Goal: Task Accomplishment & Management: Use online tool/utility

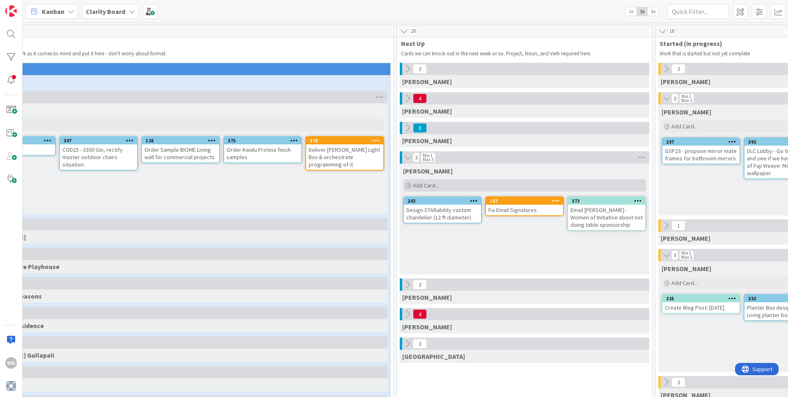
click at [493, 185] on div "Add Card..." at bounding box center [524, 185] width 243 height 12
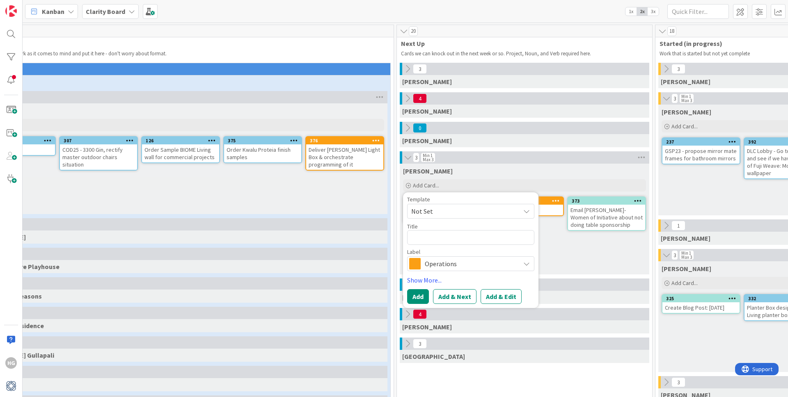
click at [443, 271] on div "Operations" at bounding box center [470, 264] width 127 height 15
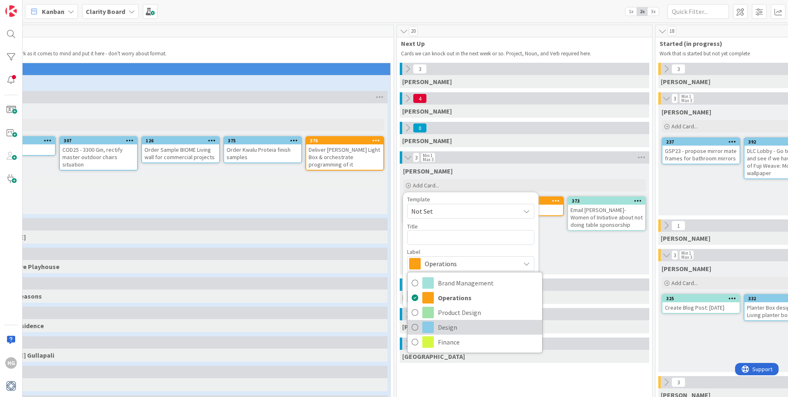
drag, startPoint x: 433, startPoint y: 328, endPoint x: 440, endPoint y: 311, distance: 19.0
click at [433, 328] on span at bounding box center [427, 327] width 11 height 11
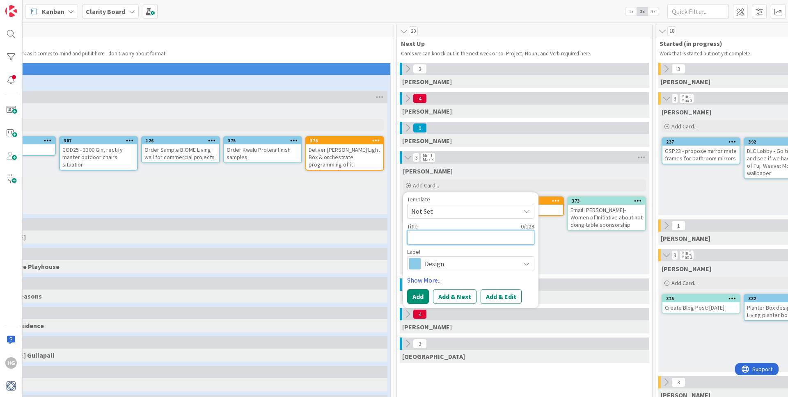
click at [442, 234] on textarea at bounding box center [470, 237] width 127 height 15
type textarea "x"
type textarea "O"
type textarea "x"
type textarea "Or"
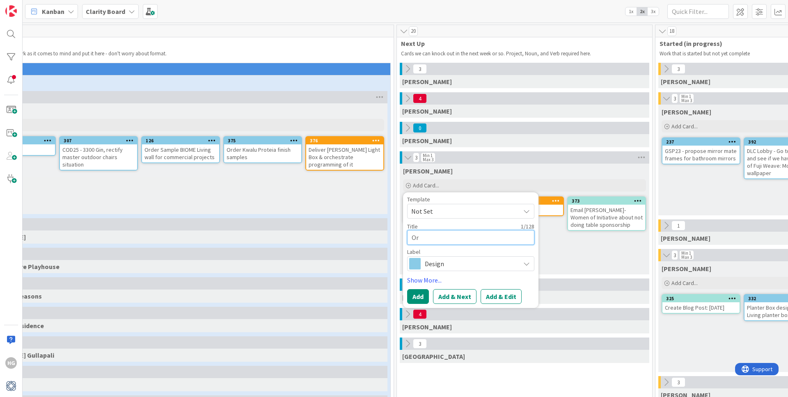
type textarea "x"
type textarea "Orde"
type textarea "x"
type textarea "Order"
type textarea "x"
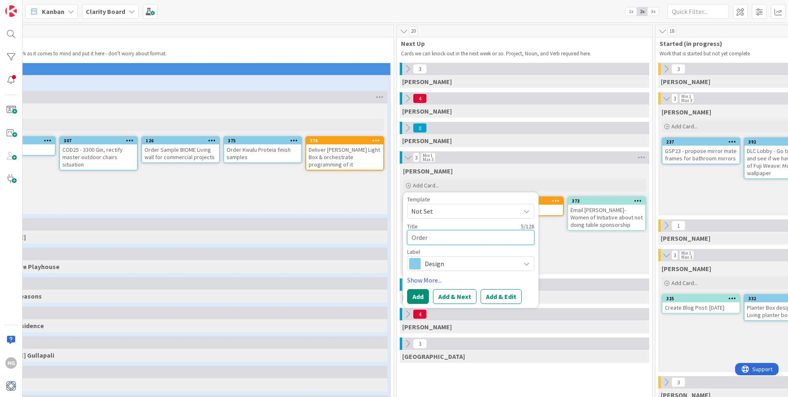
type textarea "Order"
type textarea "x"
type textarea "Order B"
type textarea "x"
type textarea "Order Be"
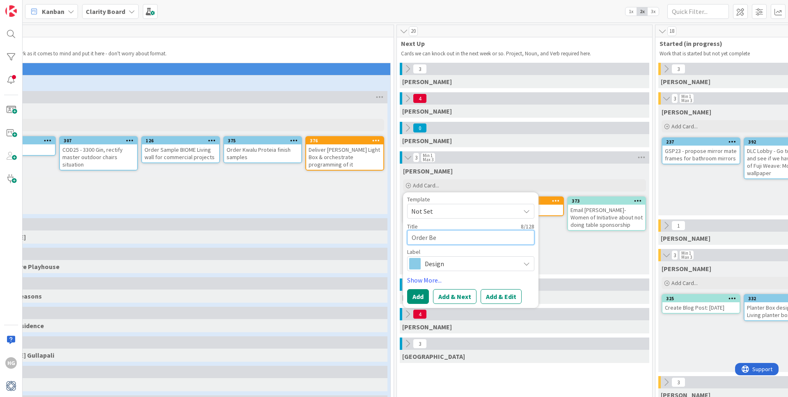
type textarea "x"
type textarea "Order Ben"
type textarea "x"
type textarea "Order BenM"
type textarea "x"
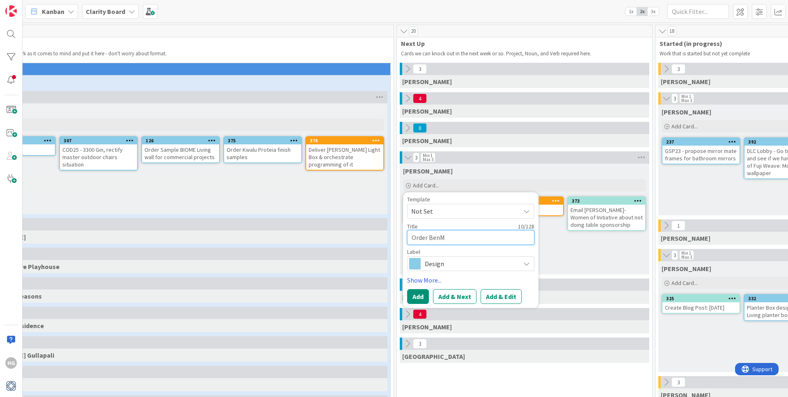
type textarea "Order BenMo"
type textarea "x"
type textarea "Order BenMoo"
type textarea "x"
type textarea "Order BenMoor"
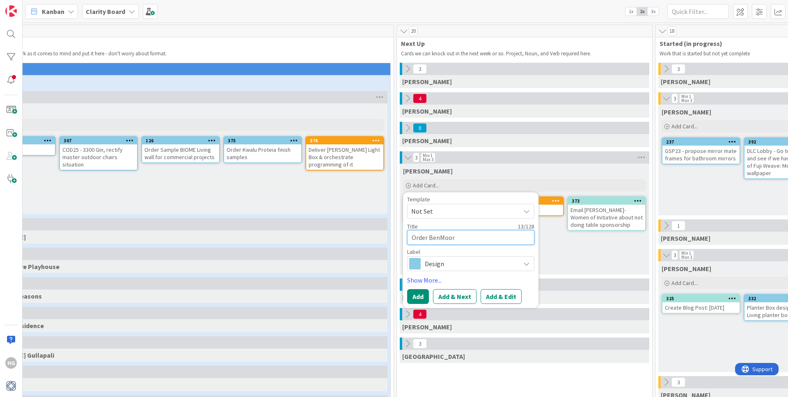
type textarea "x"
type textarea "Order BenMoore"
type textarea "x"
type textarea "Order BenMoore"
type textarea "x"
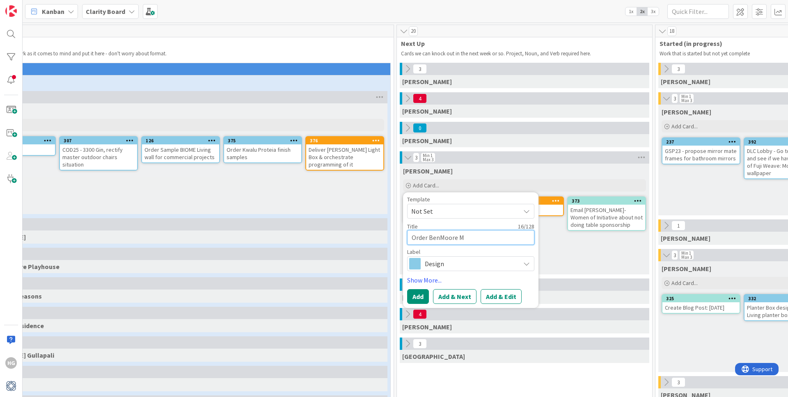
type textarea "Order BenMoore Me"
type textarea "x"
type textarea "Order BenMoore Med"
type textarea "x"
type textarea "Order BenMoore Medi"
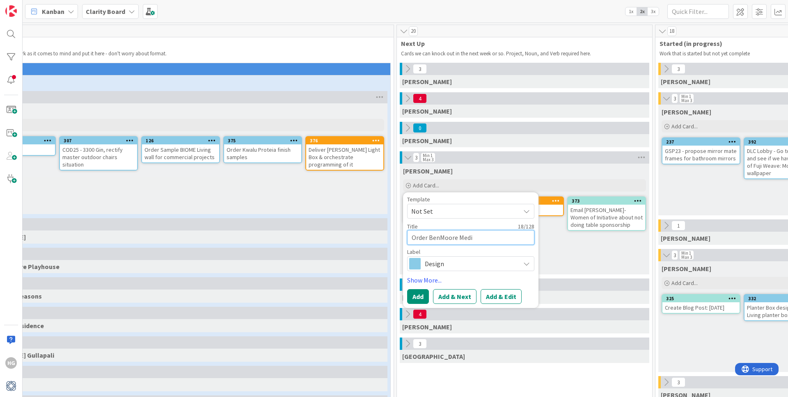
type textarea "x"
type textarea "Order BenMoore Medic"
type textarea "x"
type textarea "Order BenMoore Medici"
type textarea "x"
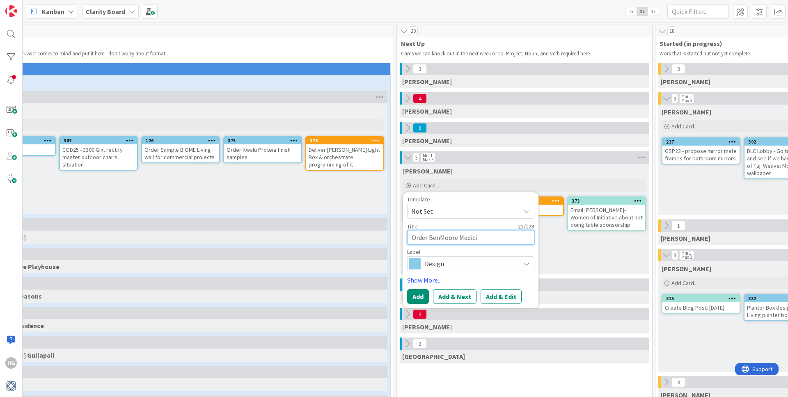
type textarea "Order BenMoore Medici"
type textarea "x"
type textarea "Order BenMoore Medici I"
type textarea "x"
type textarea "Order BenMoore Medici Iv"
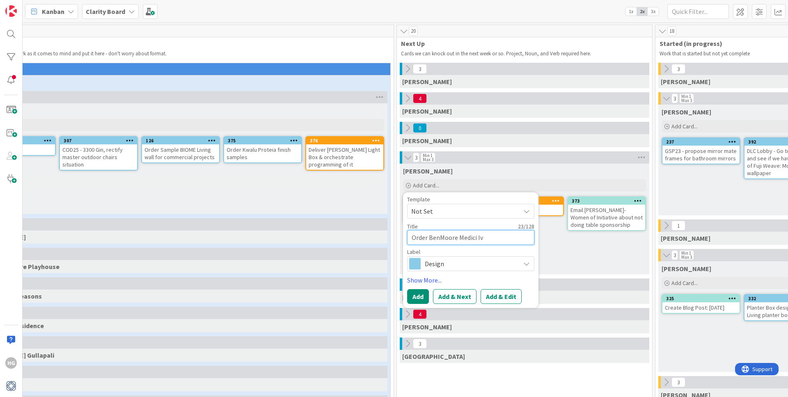
type textarea "x"
type textarea "Order BenMoore [PERSON_NAME]"
type textarea "x"
type textarea "Order BenMoore [PERSON_NAME]"
type textarea "x"
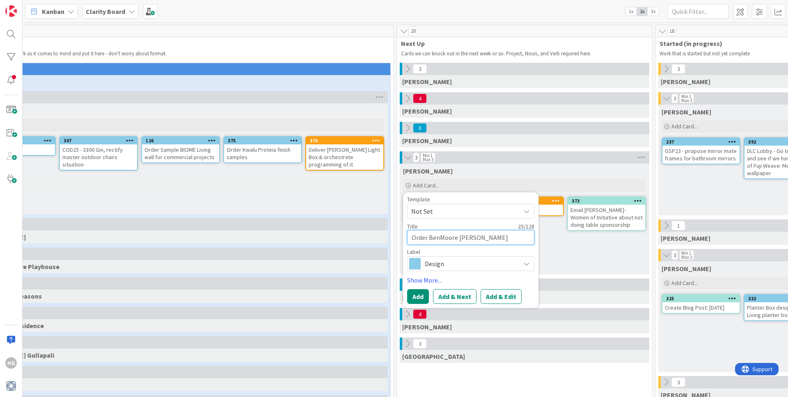
type textarea "Order BenMoore Medici Ivory"
type textarea "x"
type textarea "Order BenMoore Medici Ivory"
type textarea "x"
type textarea "Order BenMoore Medici Ivory s"
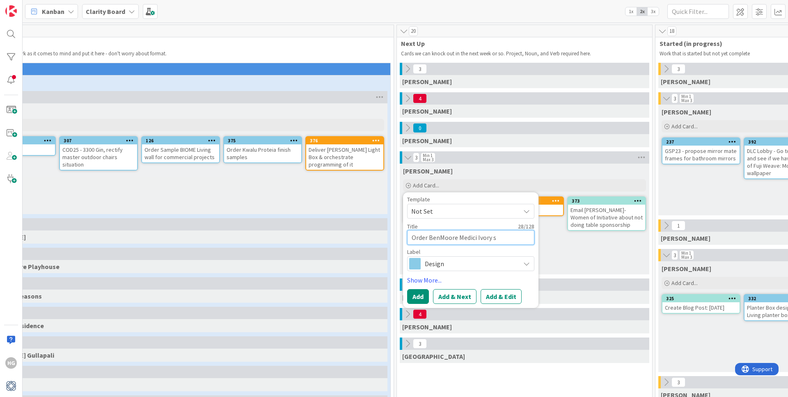
type textarea "x"
type textarea "Order BenMoore Medici Ivory sa"
type textarea "x"
type textarea "Order BenMoore Medici [PERSON_NAME]"
type textarea "x"
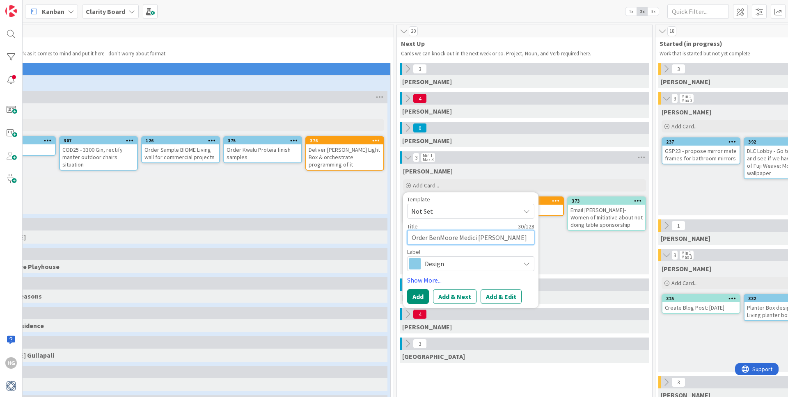
type textarea "Order BenMoore Medici [PERSON_NAME]"
type textarea "x"
type textarea "Order BenMoore Medici Ivory sample"
type textarea "x"
type textarea "Order BenMoore Medici Ivory sample"
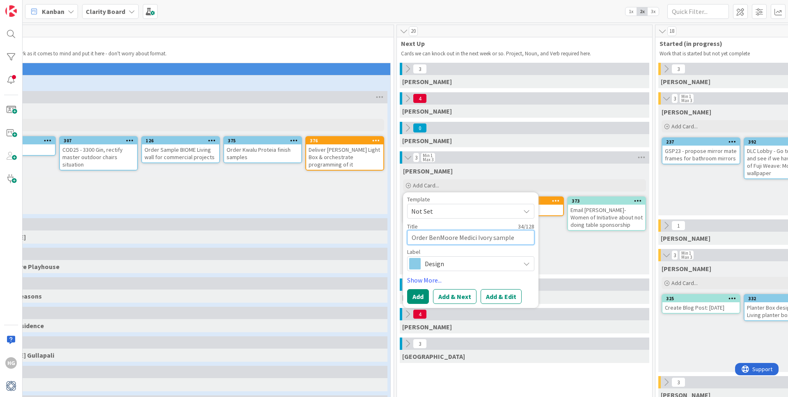
type textarea "x"
type textarea "Order BenMoore Medici Ivory sample fo"
type textarea "x"
type textarea "Order BenMoore Medici Ivory sample for"
type textarea "x"
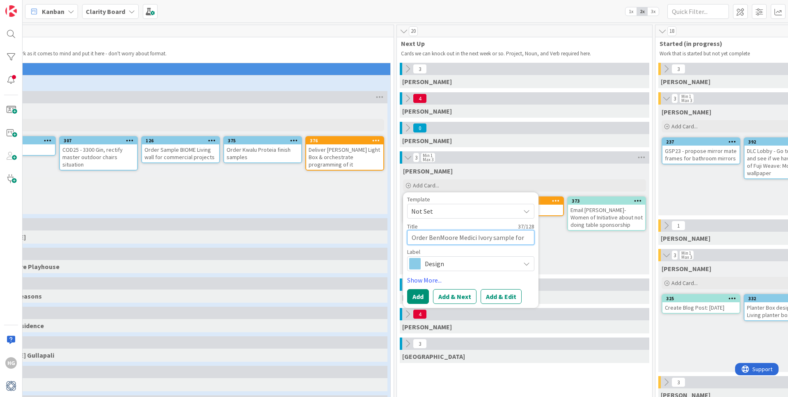
type textarea "Order BenMoore Medici Ivory sample for"
type textarea "x"
type textarea "Order BenMoore Medici Ivory sample for G"
type textarea "x"
type textarea "Order BenMoore Medici Ivory sample for Gr"
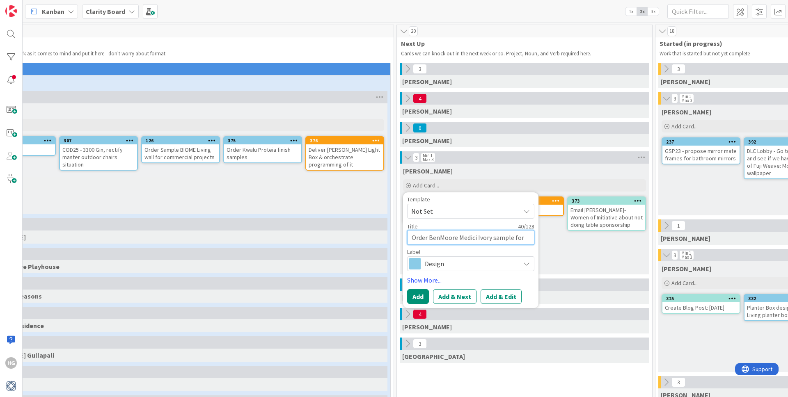
type textarea "x"
type textarea "Order BenMoore Medici Ivory sample for Gru"
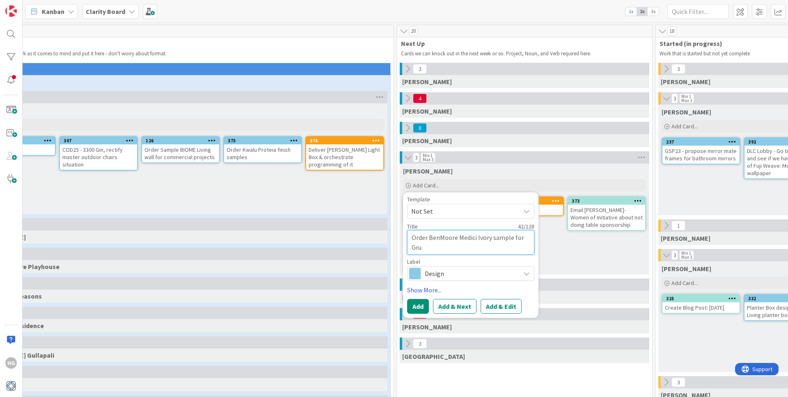
type textarea "x"
type textarea "Order BenMoore Medici Ivory sample for Gr"
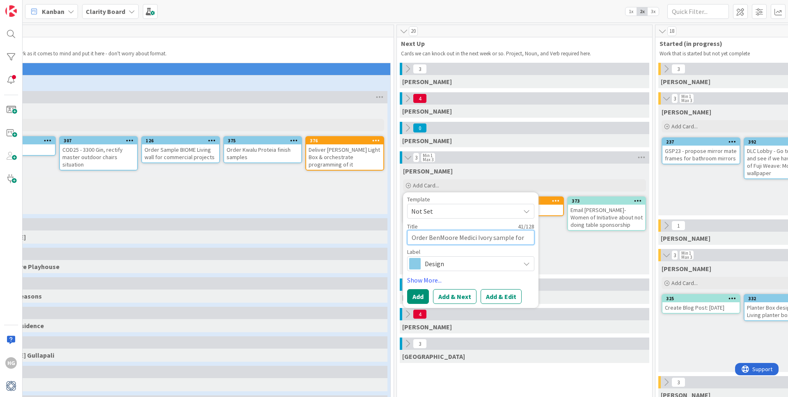
type textarea "x"
type textarea "Order BenMoore Medici Ivory sample for Gri"
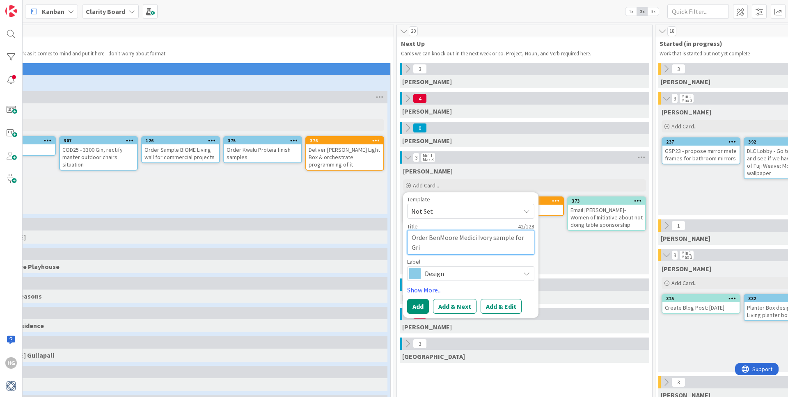
type textarea "x"
type textarea "Order BenMoore Medici Ivory sample for Grig"
type textarea "x"
type textarea "Order BenMoore Medici Ivory sample for [PERSON_NAME]"
type textarea "x"
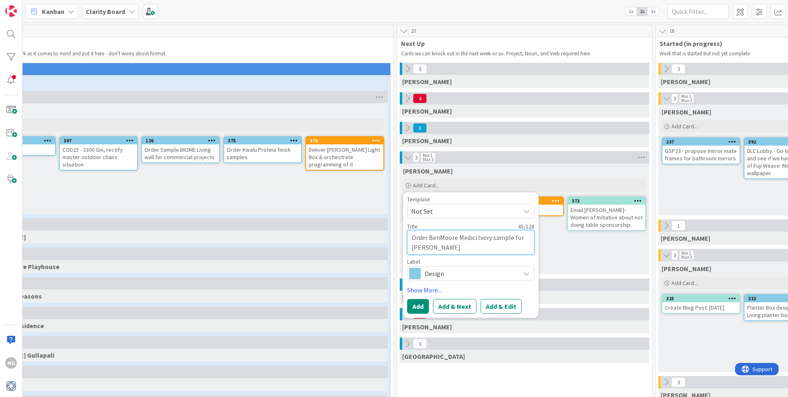
type textarea "Order BenMoore Medici Ivory sample for [PERSON_NAME]"
click at [454, 215] on span "Not Set" at bounding box center [462, 211] width 103 height 11
click at [455, 215] on span "Not Set" at bounding box center [462, 211] width 103 height 11
click at [429, 292] on link "Show More..." at bounding box center [470, 290] width 127 height 10
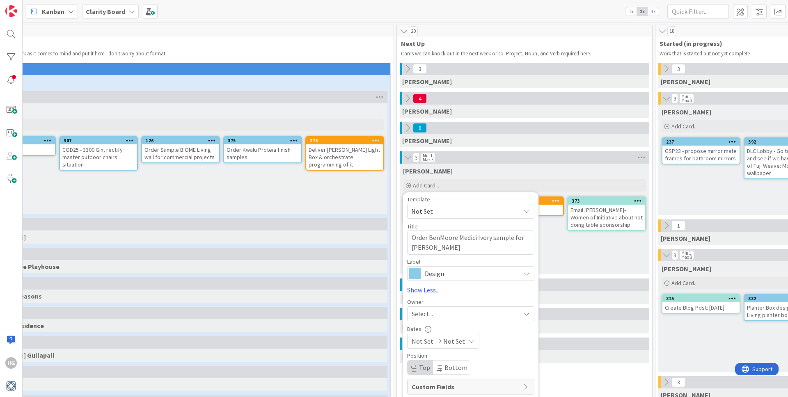
click at [458, 316] on div "Select..." at bounding box center [466, 314] width 108 height 10
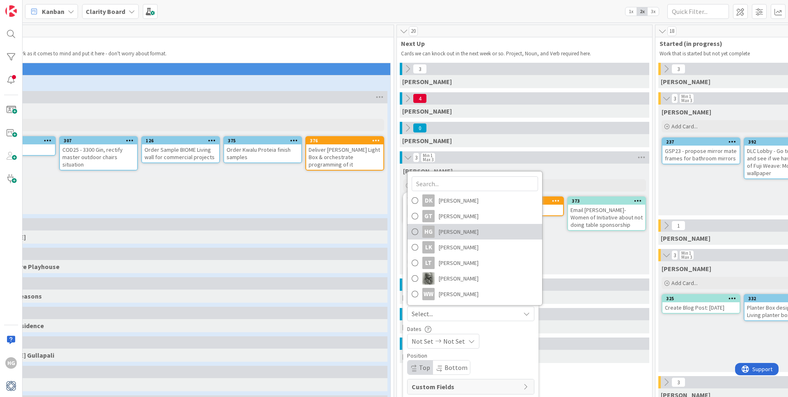
click at [456, 229] on span "[PERSON_NAME]" at bounding box center [459, 232] width 40 height 12
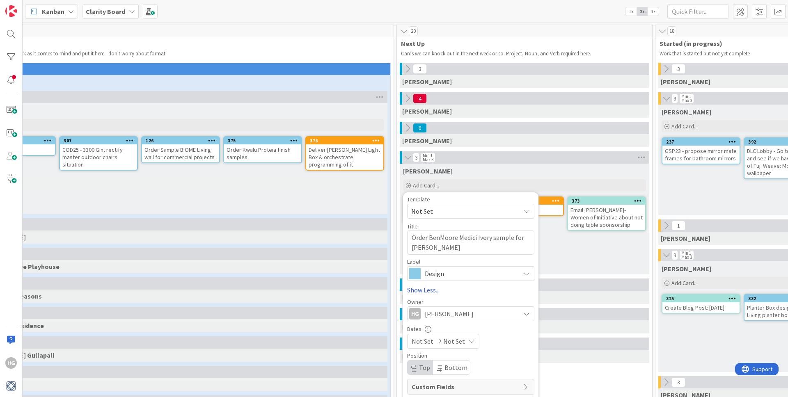
scroll to position [87, 58]
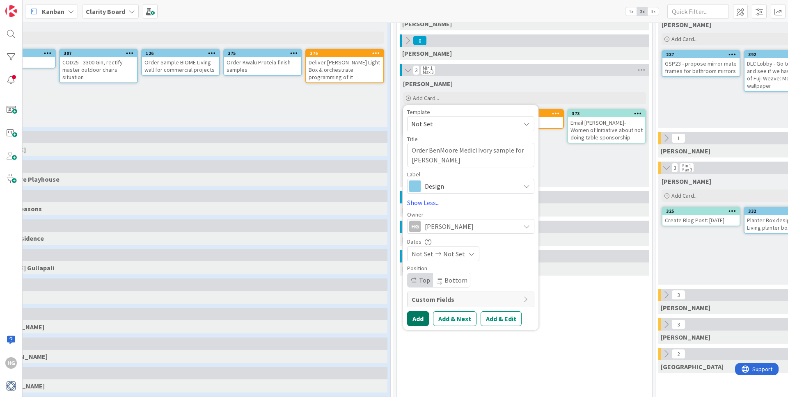
click at [413, 319] on button "Add" at bounding box center [418, 319] width 22 height 15
type textarea "x"
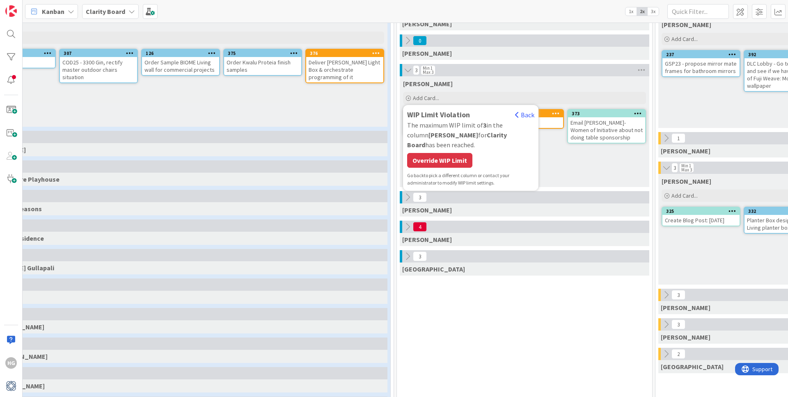
click at [468, 155] on div "Override WIP Limit" at bounding box center [439, 160] width 65 height 15
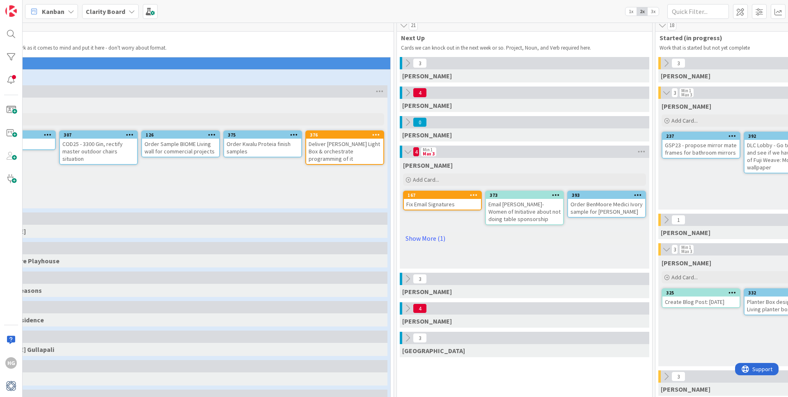
scroll to position [0, 58]
